Goal: Task Accomplishment & Management: Use online tool/utility

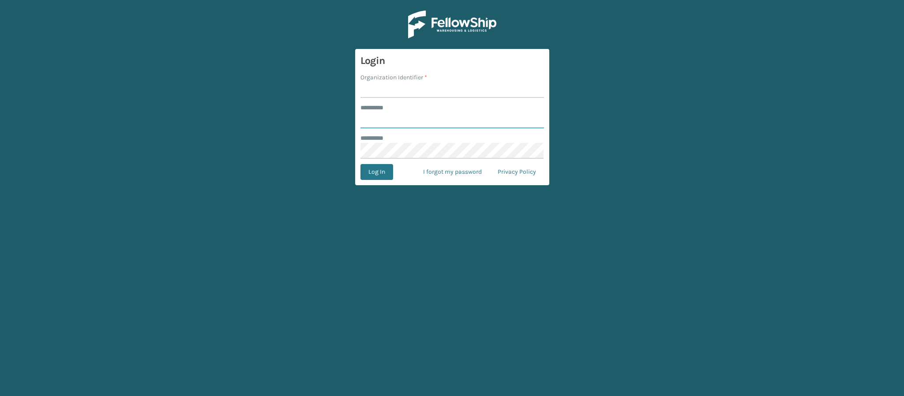
type input "**********"
click at [388, 86] on input "Organization Identifier *" at bounding box center [453, 90] width 184 height 16
type input "SuperAdminOrganization"
click at [379, 171] on button "Log In" at bounding box center [377, 172] width 33 height 16
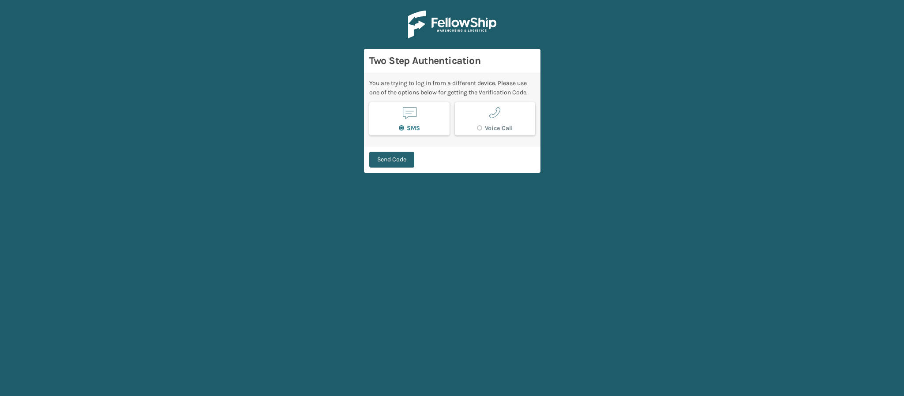
click at [402, 167] on button "Send Code" at bounding box center [391, 160] width 45 height 16
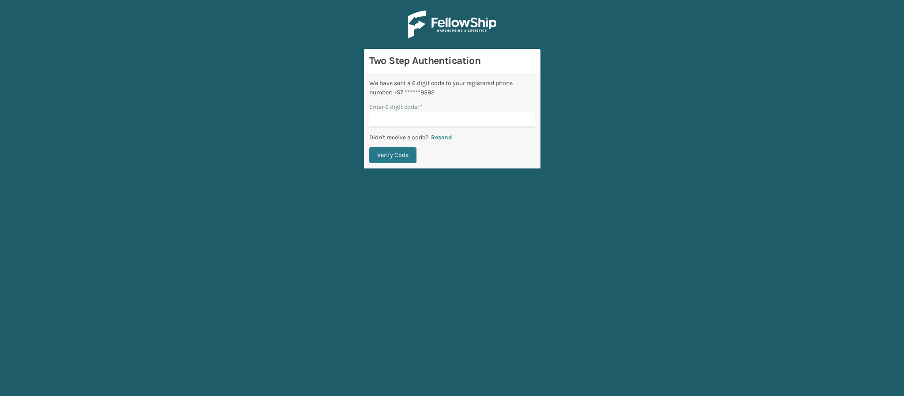
click at [416, 113] on input "Enter 6 digit code: *" at bounding box center [452, 120] width 166 height 16
type input "237457"
click at [369, 147] on button "Verify Code" at bounding box center [392, 155] width 47 height 16
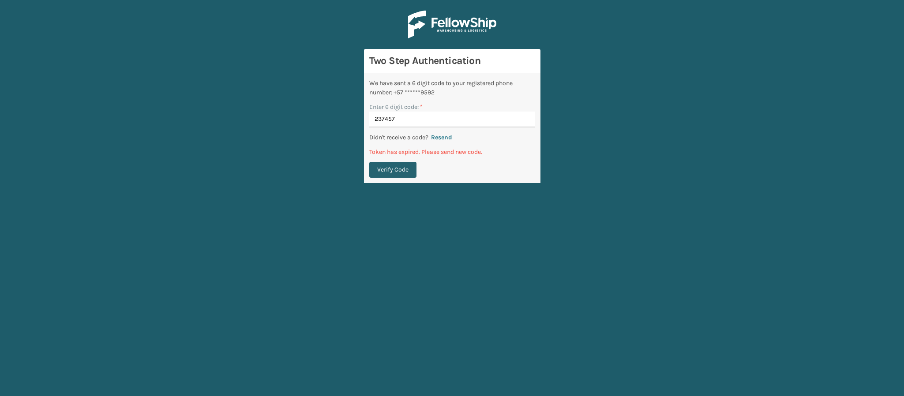
click at [392, 170] on button "Verify Code" at bounding box center [392, 170] width 47 height 16
click at [443, 138] on button "Resend" at bounding box center [441, 138] width 26 height 8
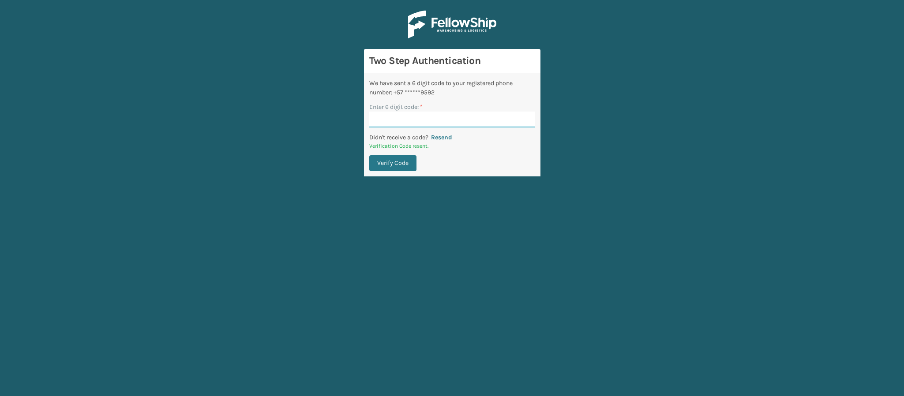
click at [441, 117] on input "Enter 6 digit code: *" at bounding box center [452, 120] width 166 height 16
type input "460203"
click at [369, 155] on button "Verify Code" at bounding box center [392, 163] width 47 height 16
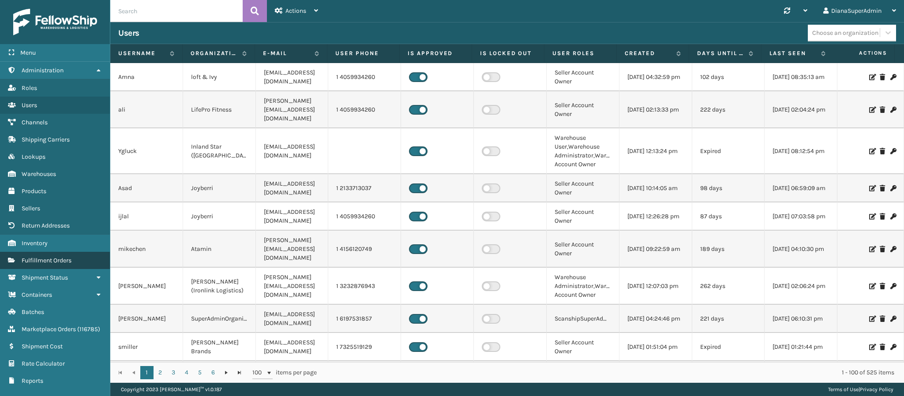
click at [48, 257] on span "Fulfillment Orders" at bounding box center [47, 261] width 50 height 8
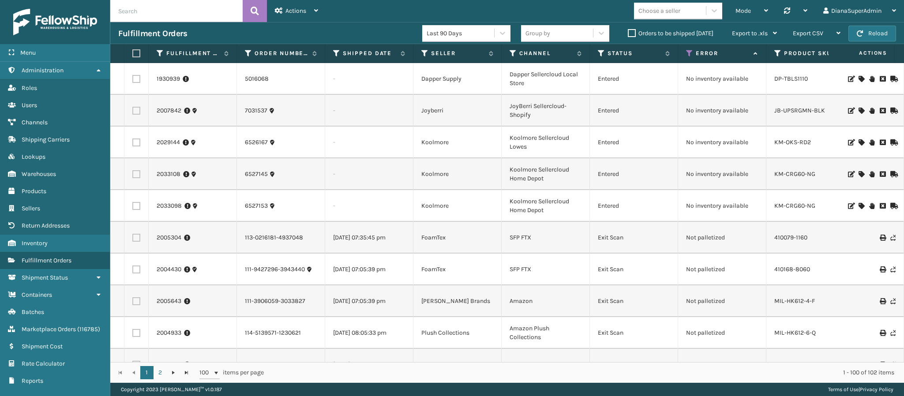
click at [186, 15] on input "text" at bounding box center [176, 11] width 132 height 22
paste input "2034613"
type input "2034613"
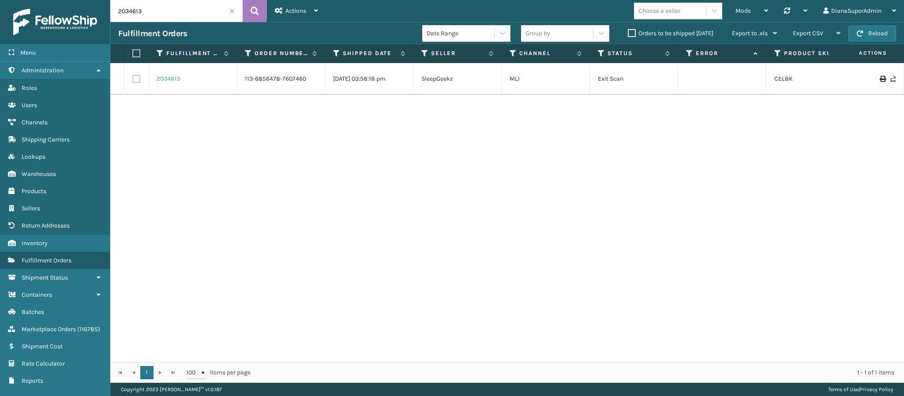
click at [162, 79] on link "2034613" at bounding box center [168, 79] width 23 height 9
click at [163, 81] on link "2034613" at bounding box center [168, 79] width 23 height 9
